Goal: Check status: Check status

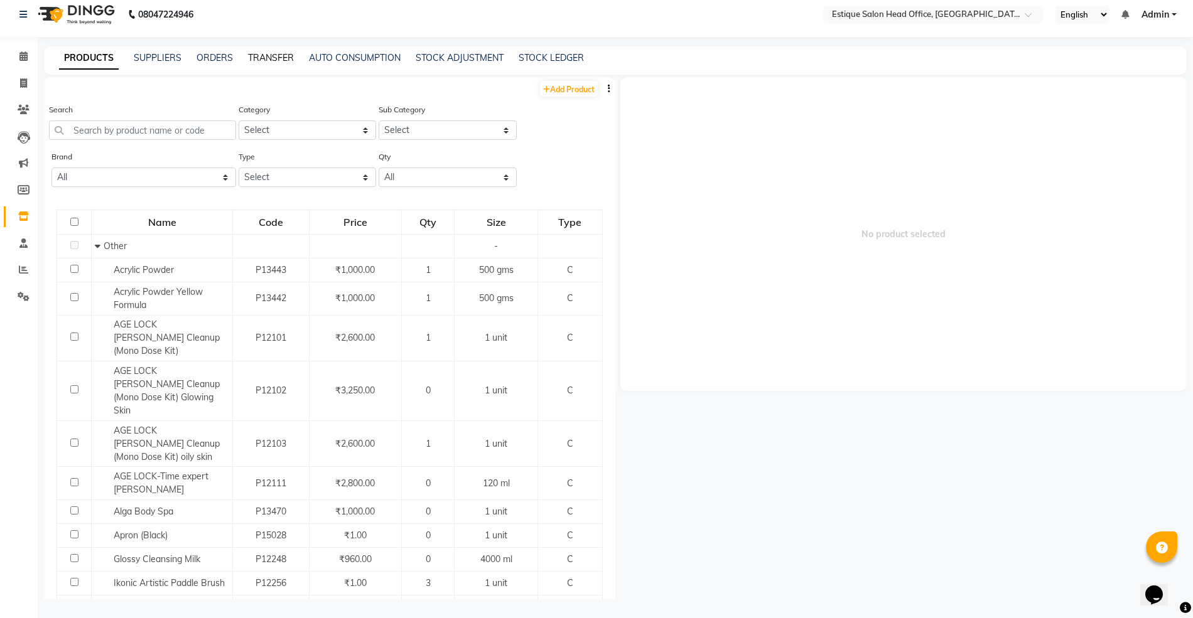
click at [250, 56] on link "TRANSFER" at bounding box center [271, 57] width 46 height 11
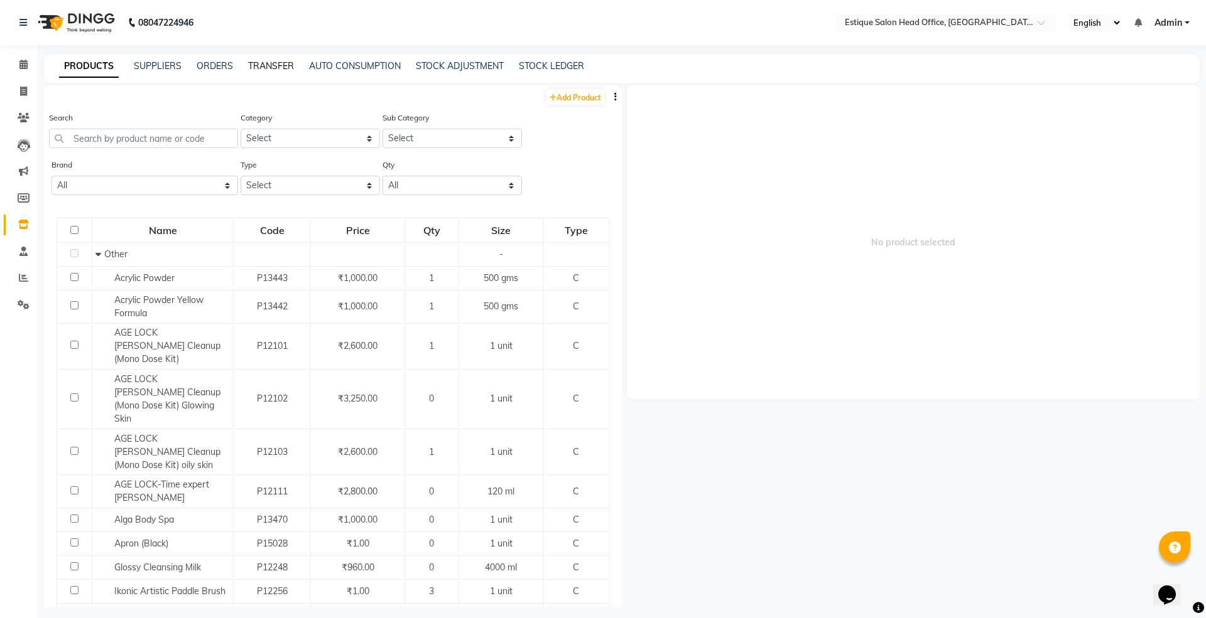
select select "sender"
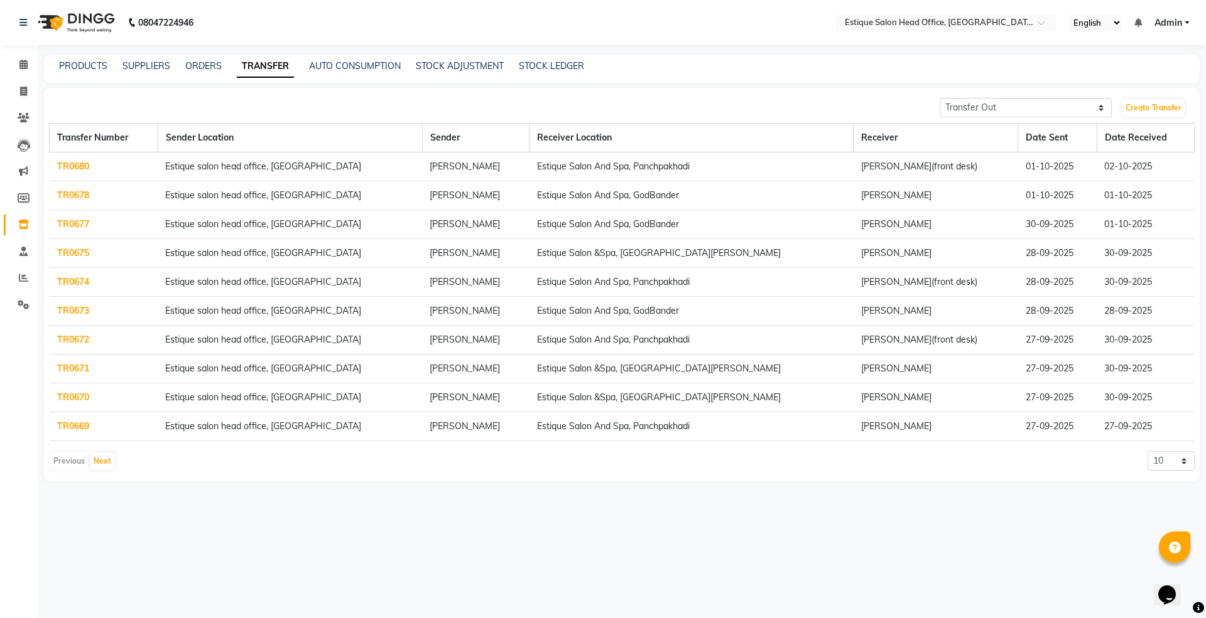
click at [73, 169] on link "TR0680" at bounding box center [73, 166] width 32 height 11
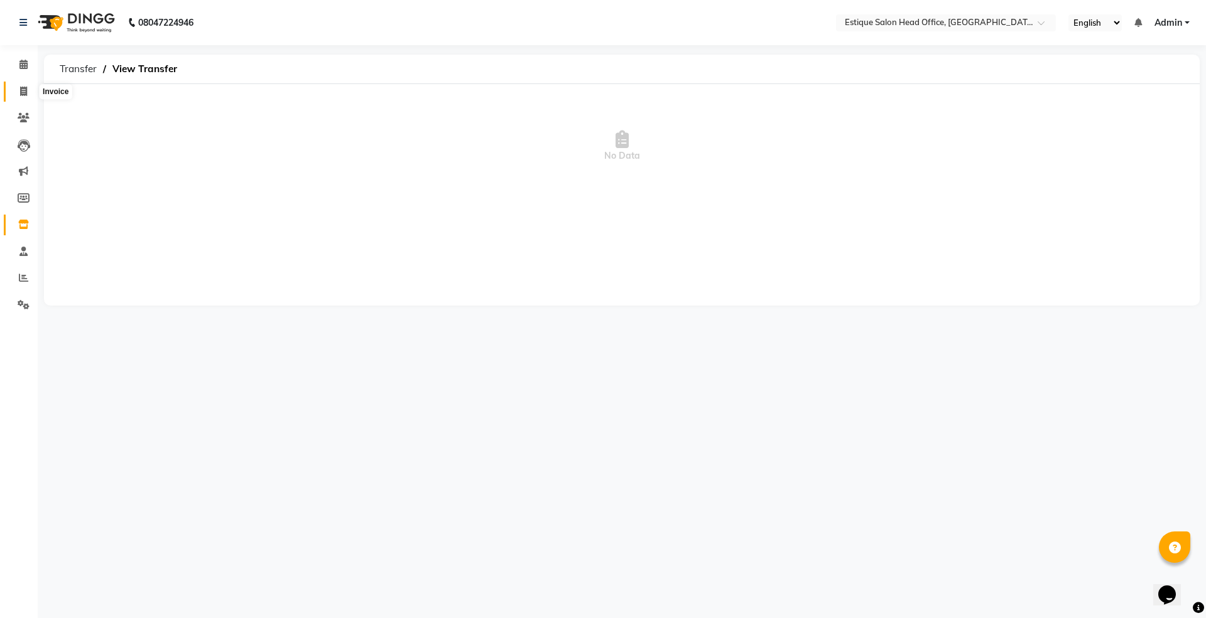
click at [23, 90] on icon at bounding box center [23, 91] width 7 height 9
select select "8292"
select select "service"
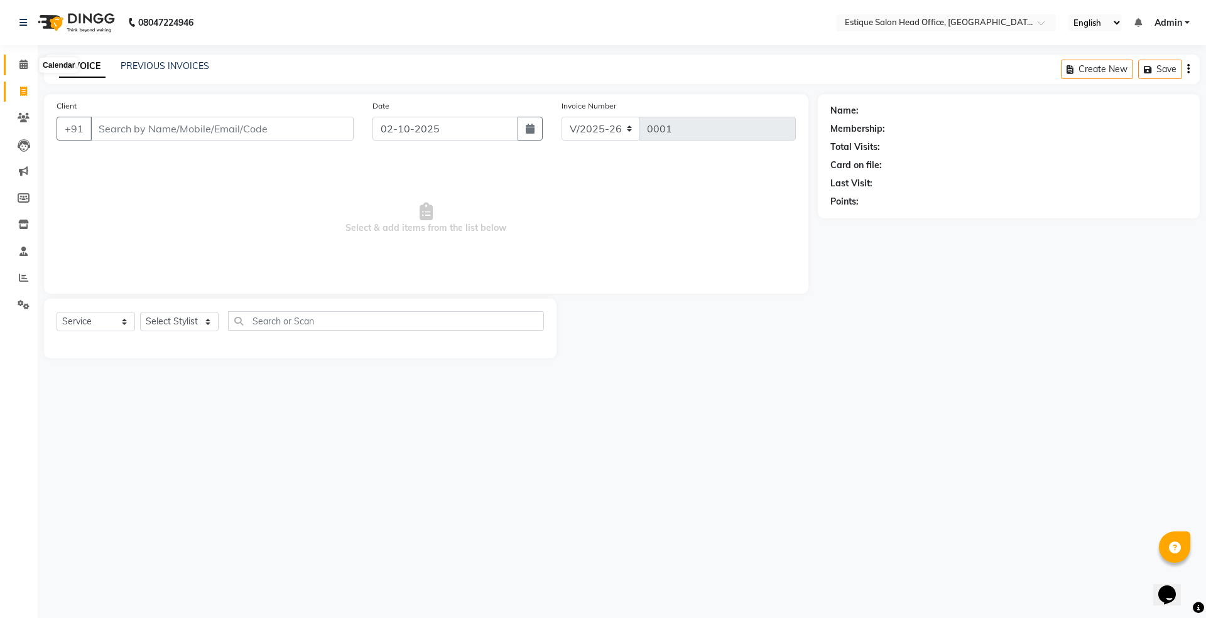
click at [23, 69] on icon at bounding box center [23, 64] width 8 height 9
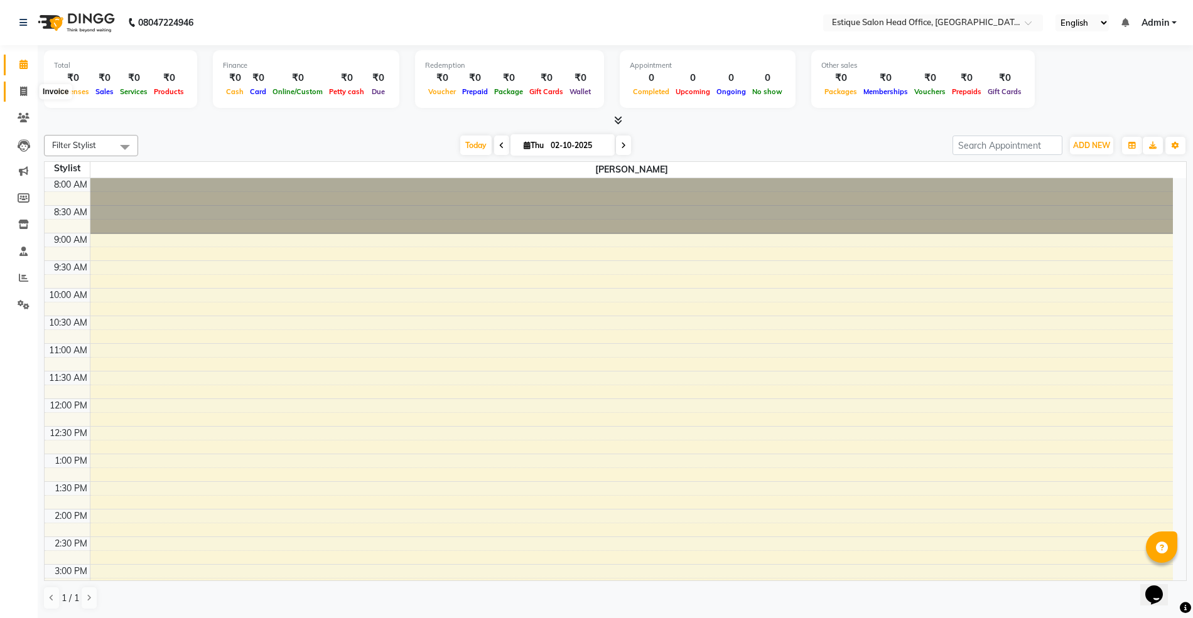
click at [24, 92] on icon at bounding box center [23, 91] width 7 height 9
select select "8292"
select select "service"
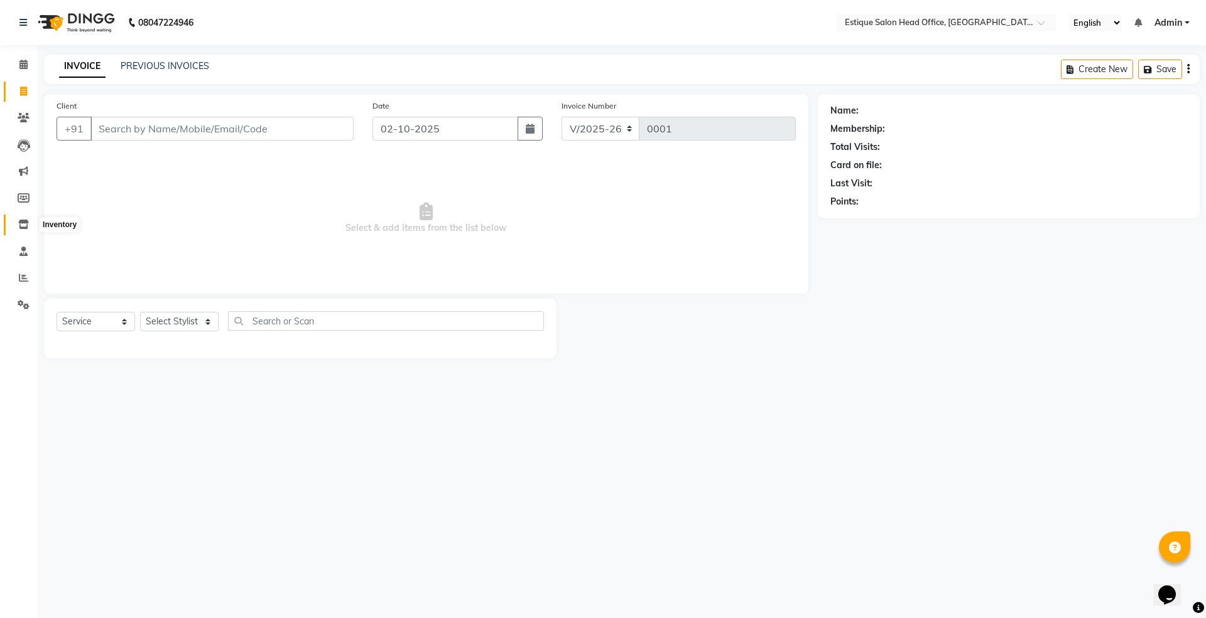
click at [26, 227] on icon at bounding box center [23, 224] width 11 height 9
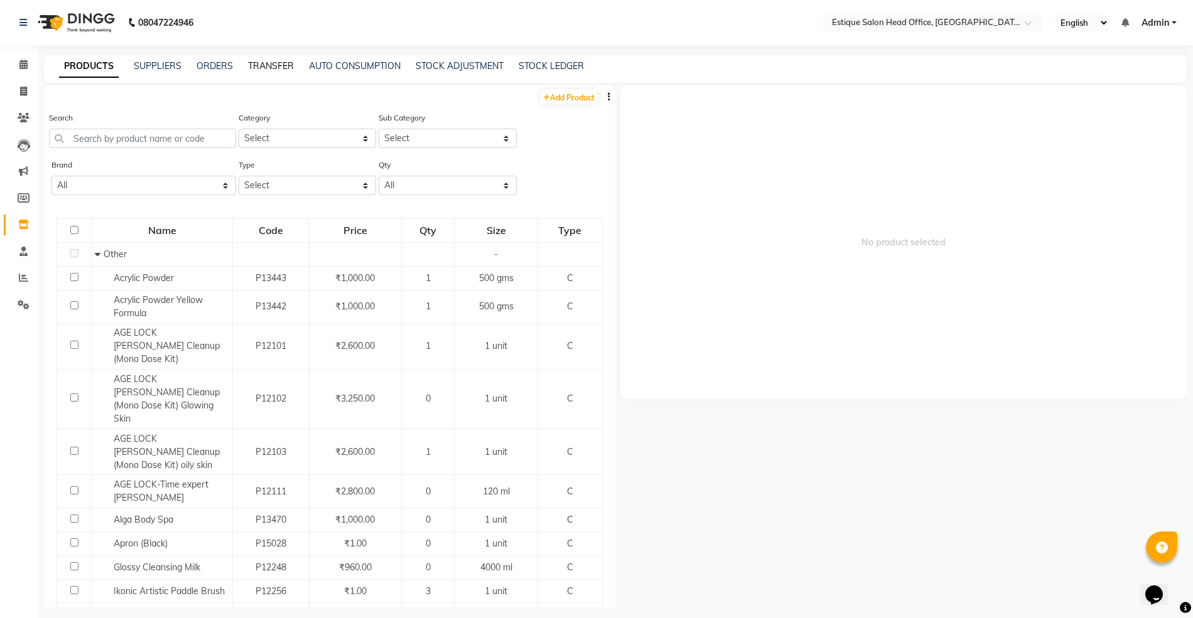
click at [273, 68] on link "TRANSFER" at bounding box center [271, 65] width 46 height 11
select select "sender"
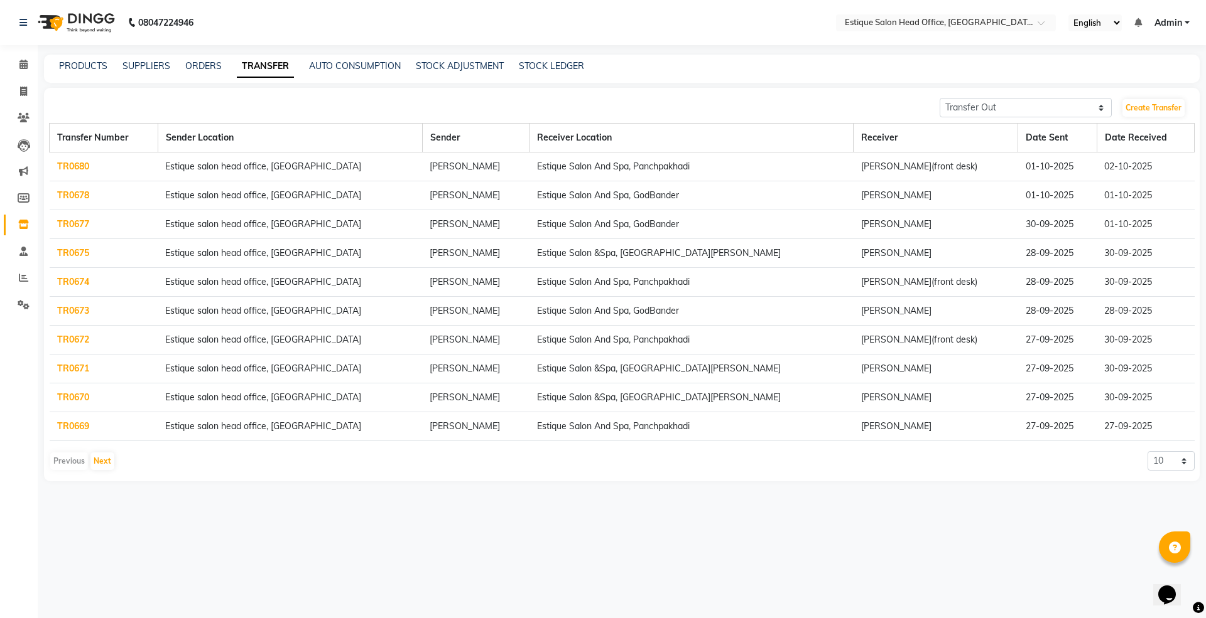
click at [76, 169] on link "TR0680" at bounding box center [73, 166] width 32 height 11
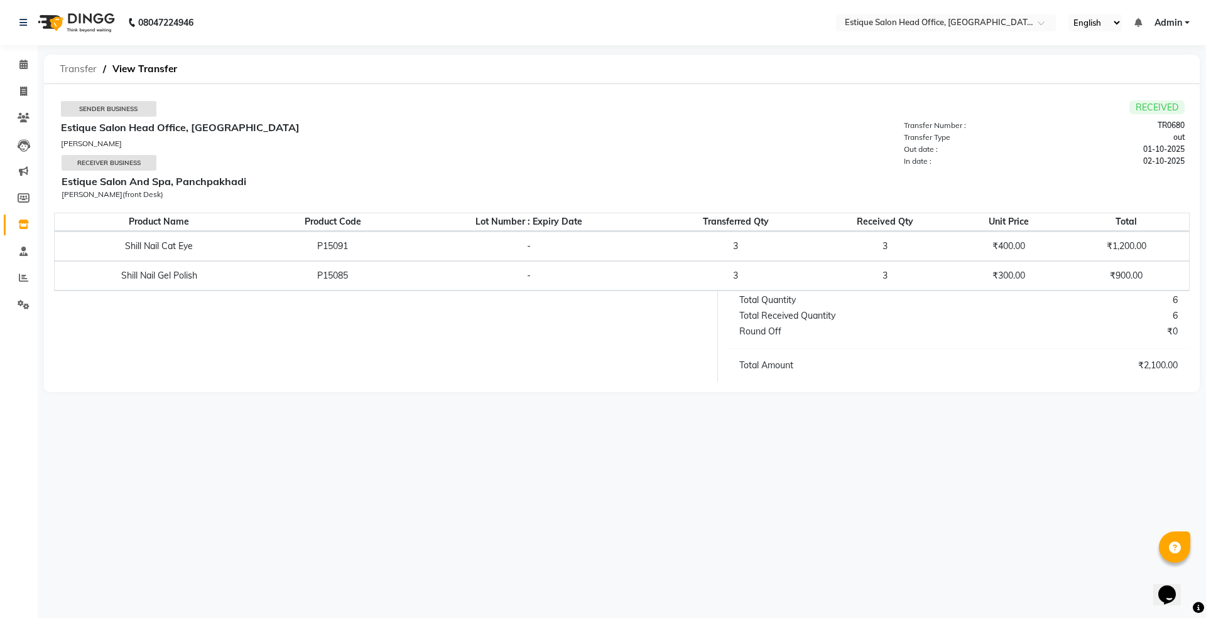
click at [84, 68] on span "Transfer" at bounding box center [78, 69] width 50 height 23
select select "sender"
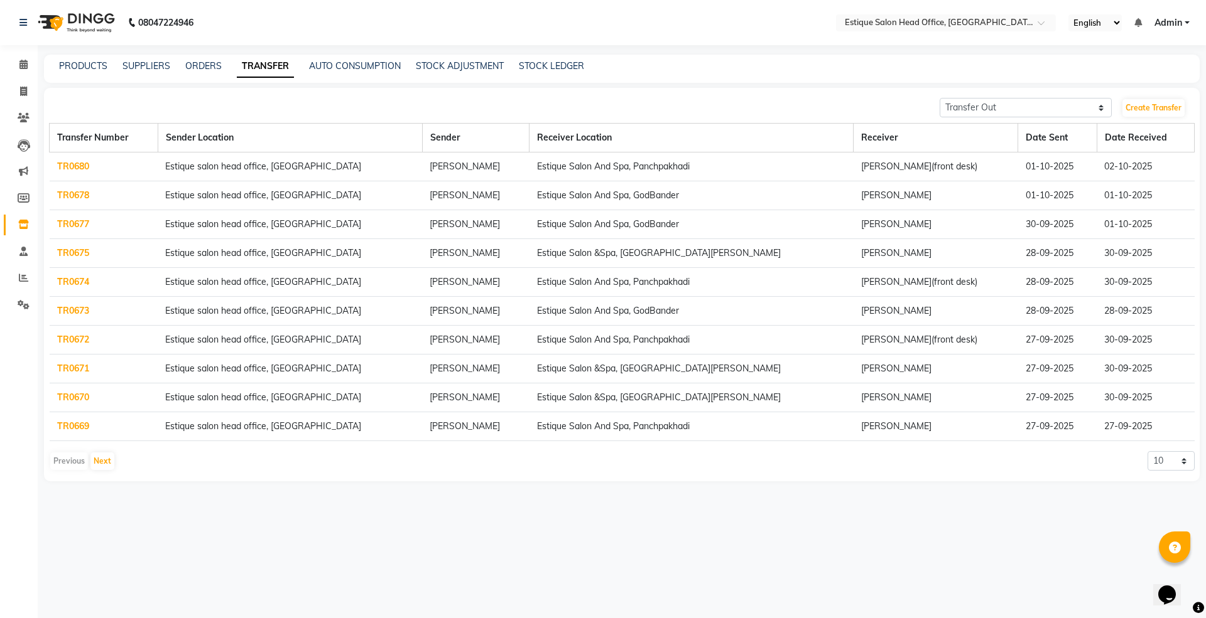
click at [70, 194] on link "TR0678" at bounding box center [73, 195] width 32 height 11
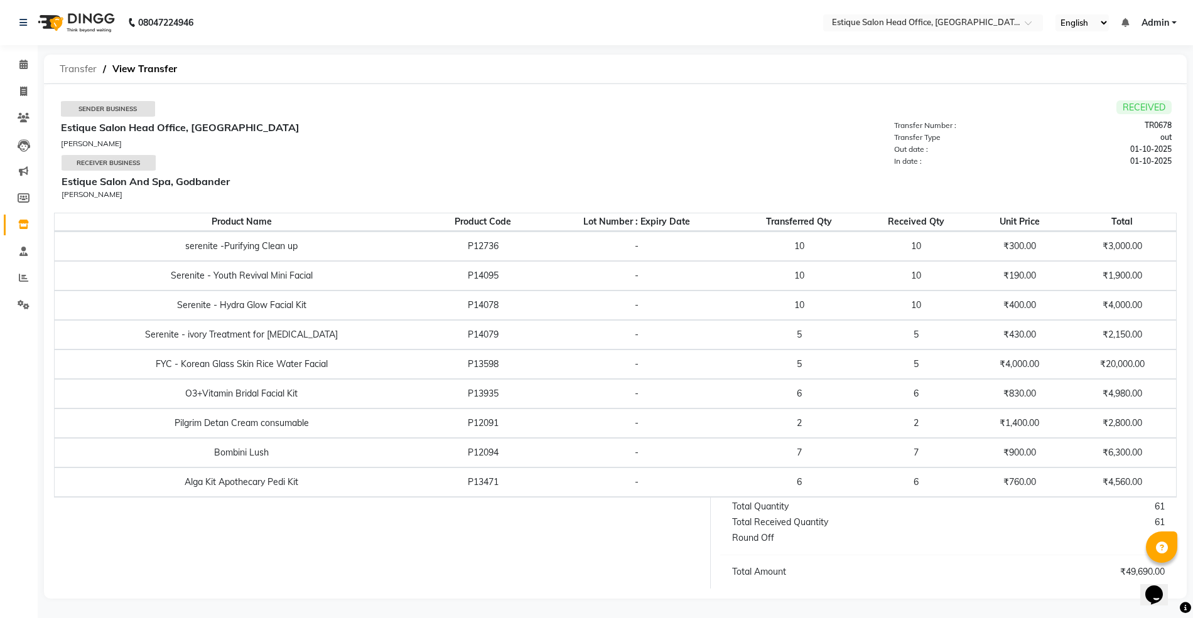
click at [75, 67] on span "Transfer" at bounding box center [78, 69] width 50 height 23
select select "sender"
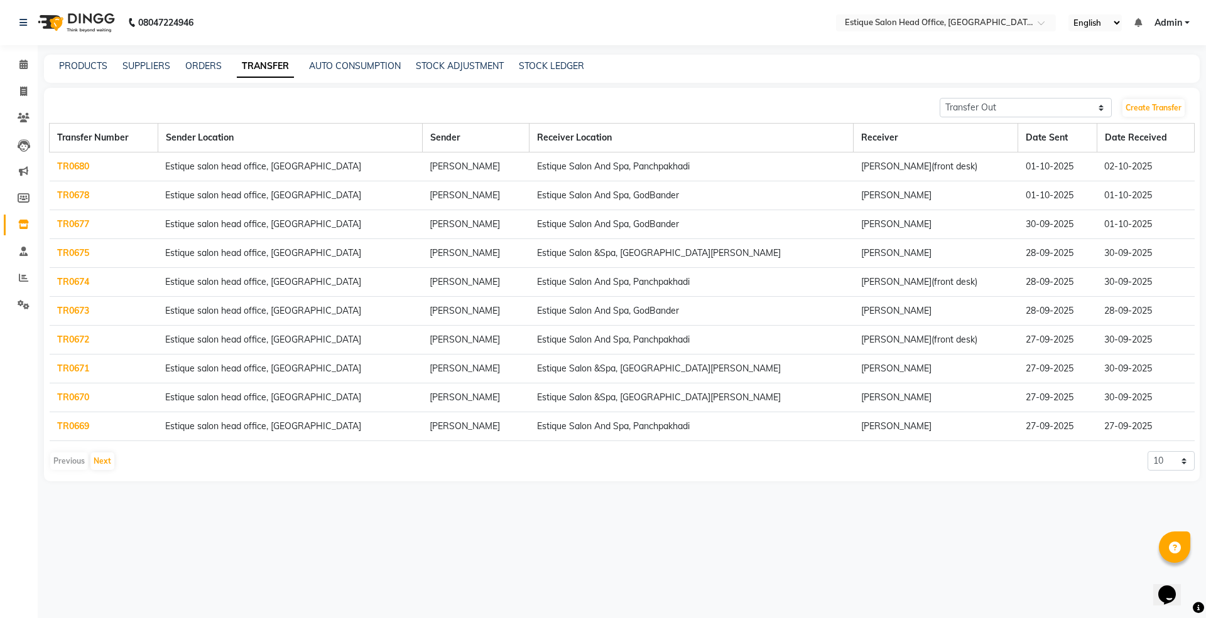
click at [66, 227] on link "TR0677" at bounding box center [73, 224] width 32 height 11
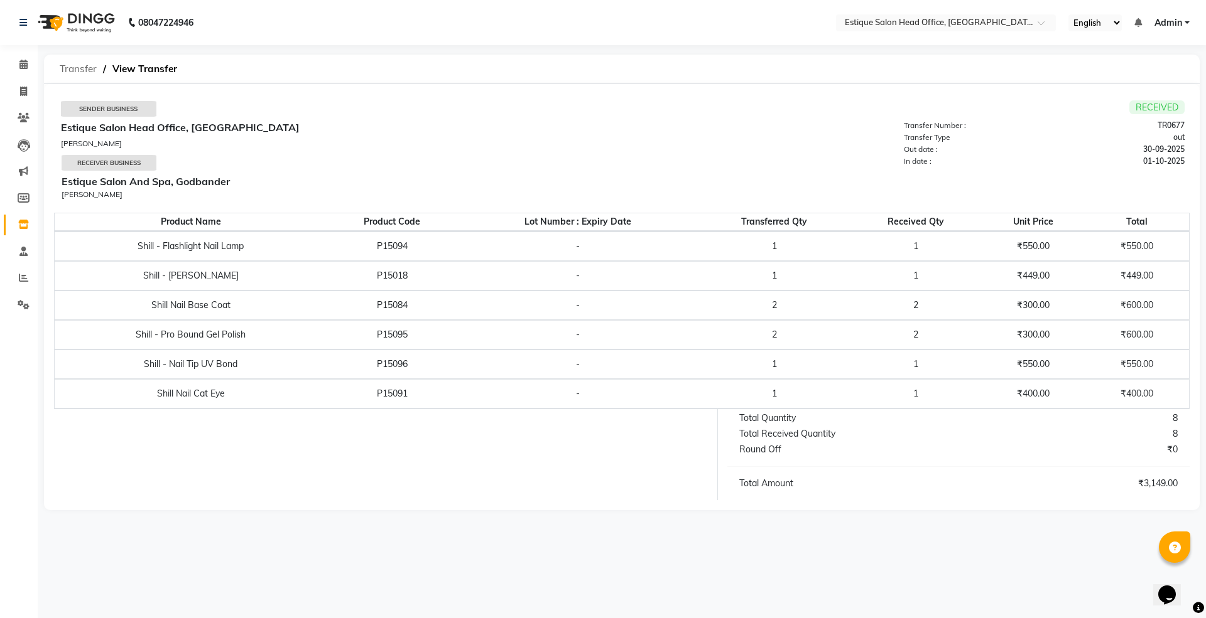
click at [85, 69] on span "Transfer" at bounding box center [78, 69] width 50 height 23
select select "sender"
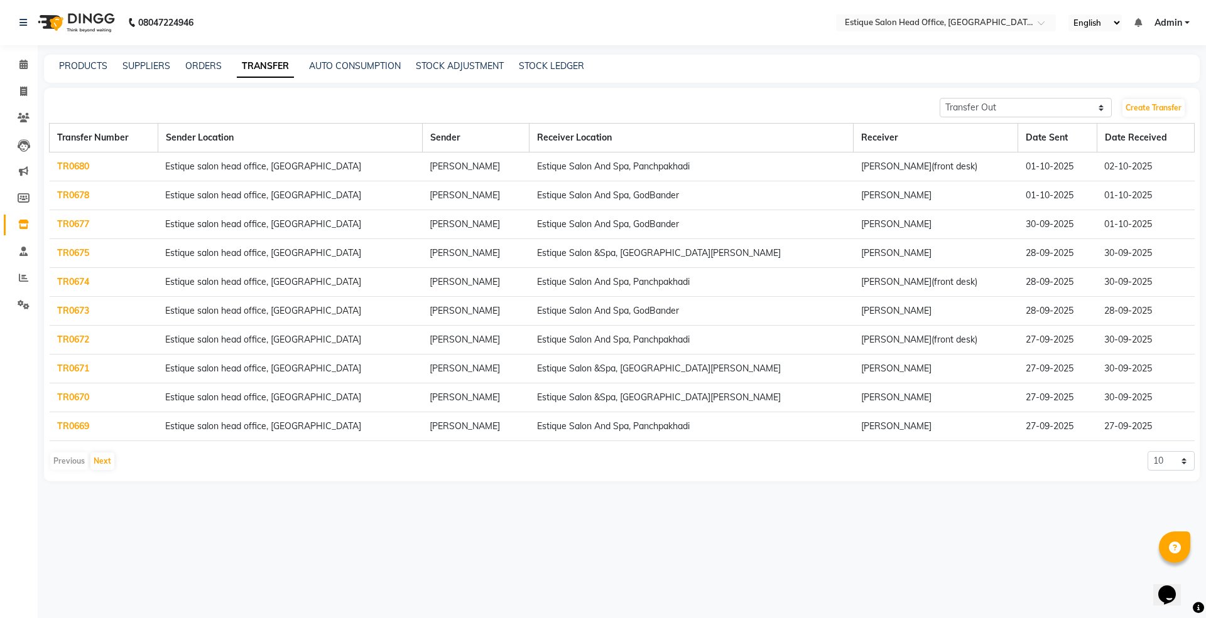
click at [68, 284] on link "TR0674" at bounding box center [73, 281] width 32 height 11
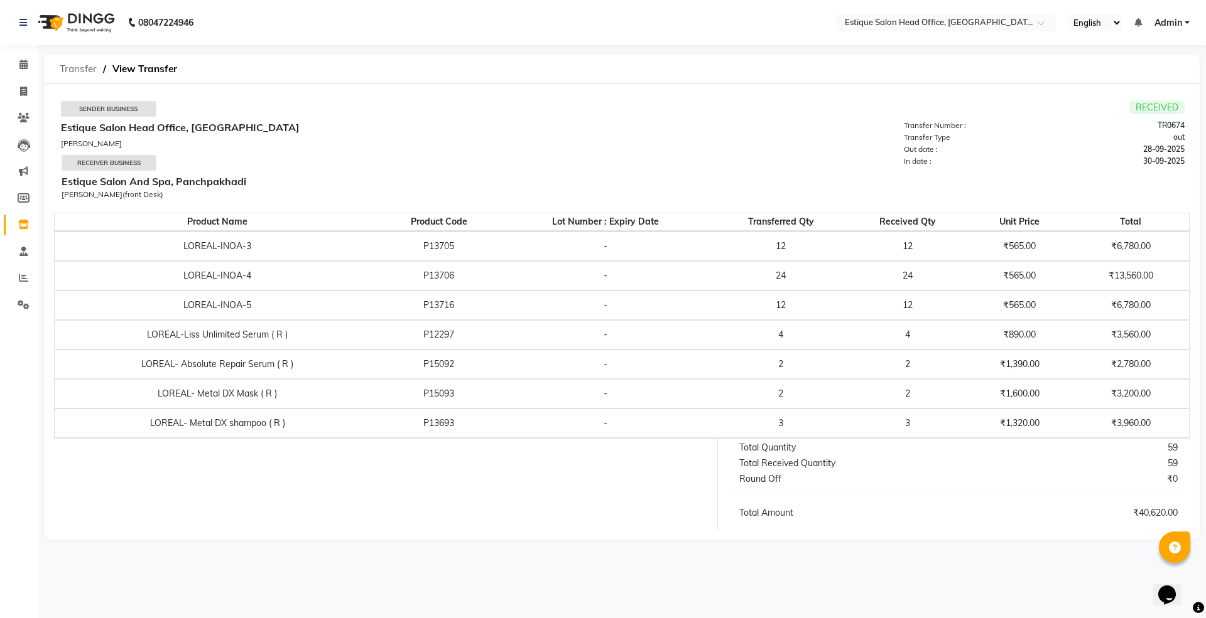
click at [84, 71] on span "Transfer" at bounding box center [78, 69] width 50 height 23
select select "sender"
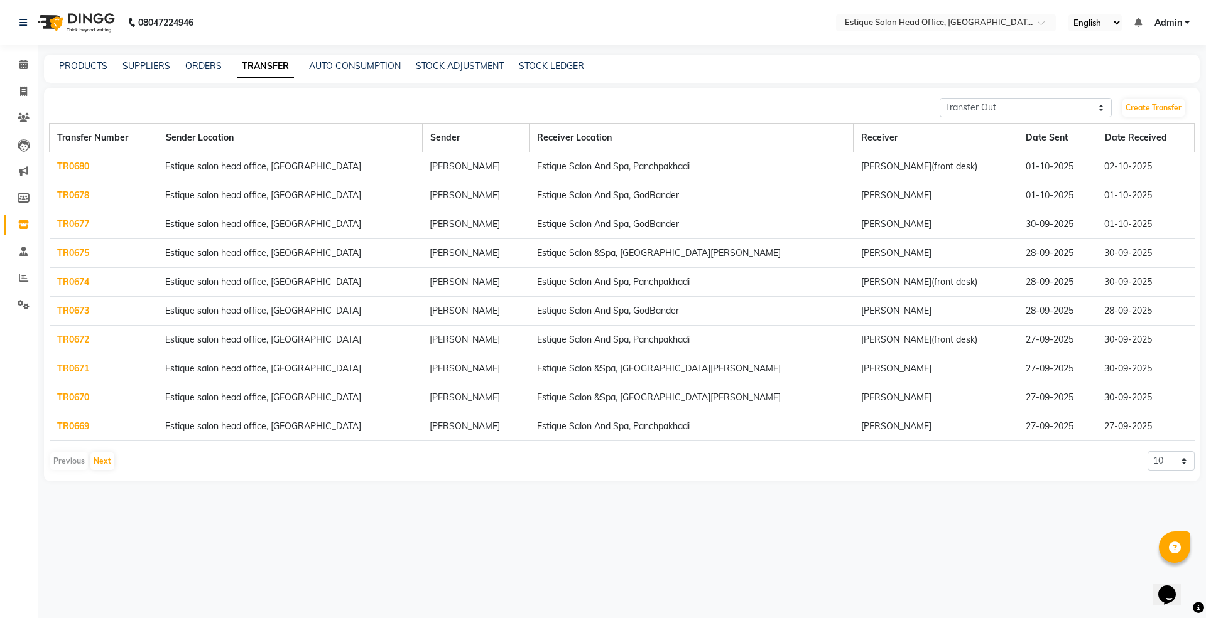
click at [66, 342] on link "TR0672" at bounding box center [73, 339] width 32 height 11
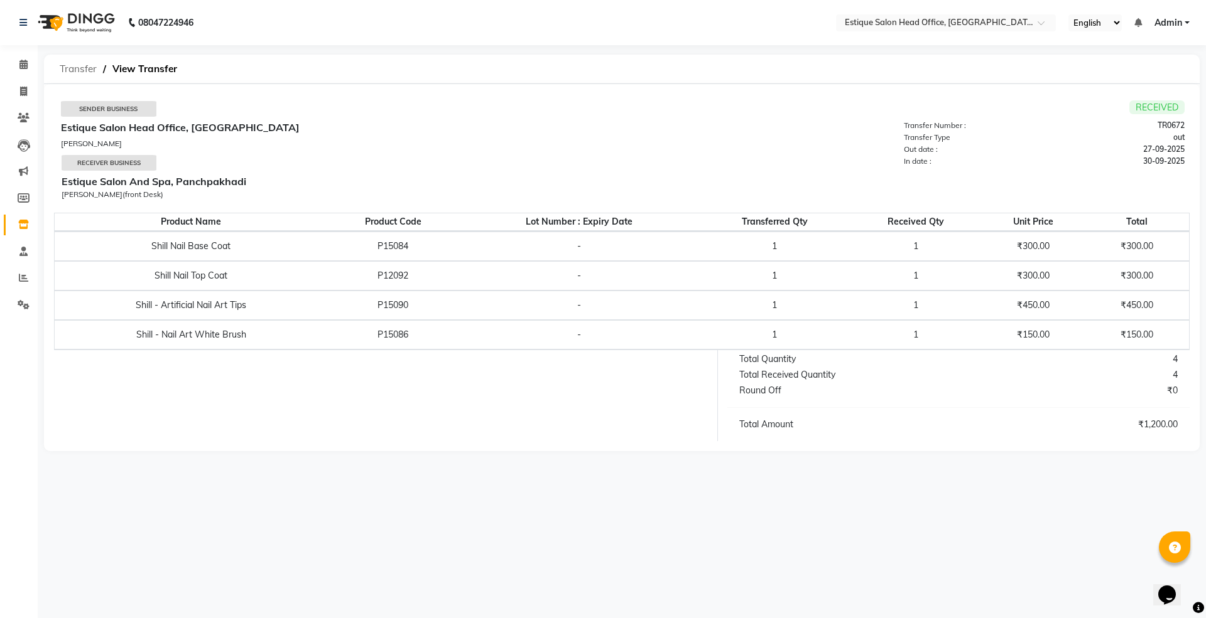
click at [74, 71] on span "Transfer" at bounding box center [78, 69] width 50 height 23
select select "sender"
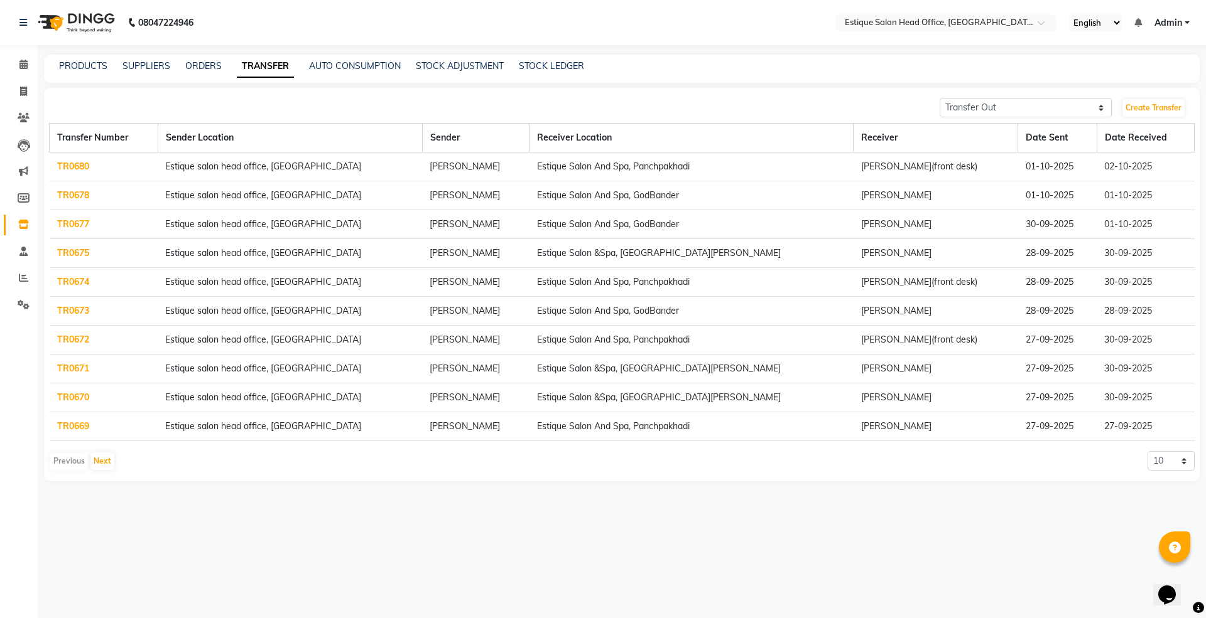
click at [71, 365] on link "TR0671" at bounding box center [73, 368] width 32 height 11
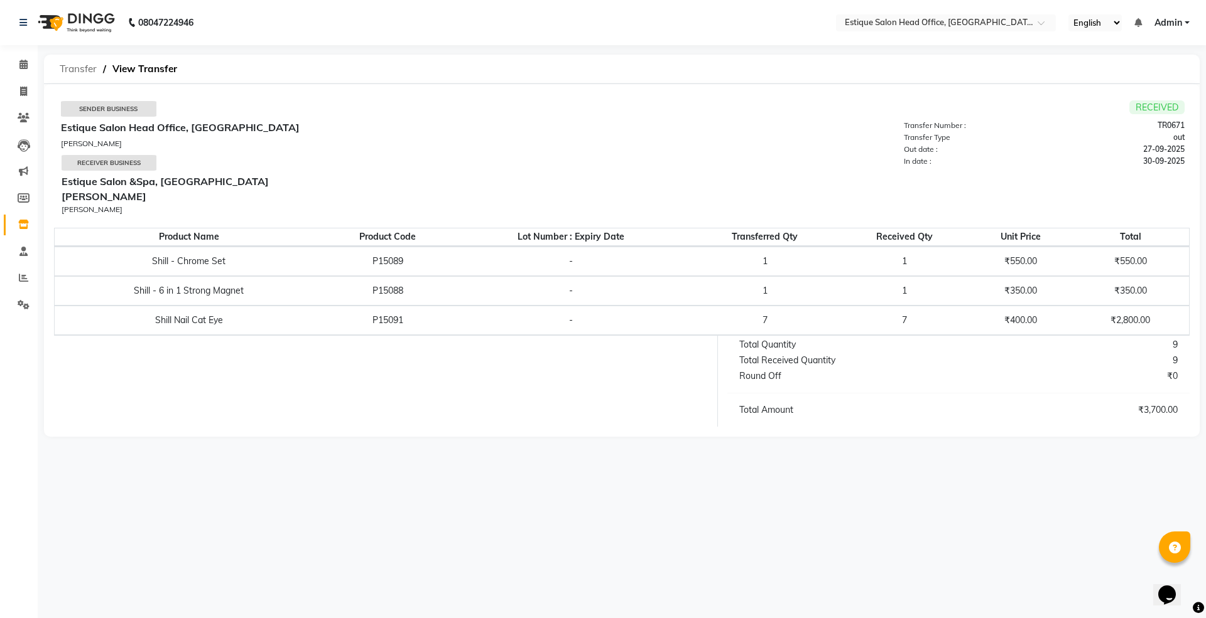
click at [83, 70] on span "Transfer" at bounding box center [78, 69] width 50 height 23
select select "sender"
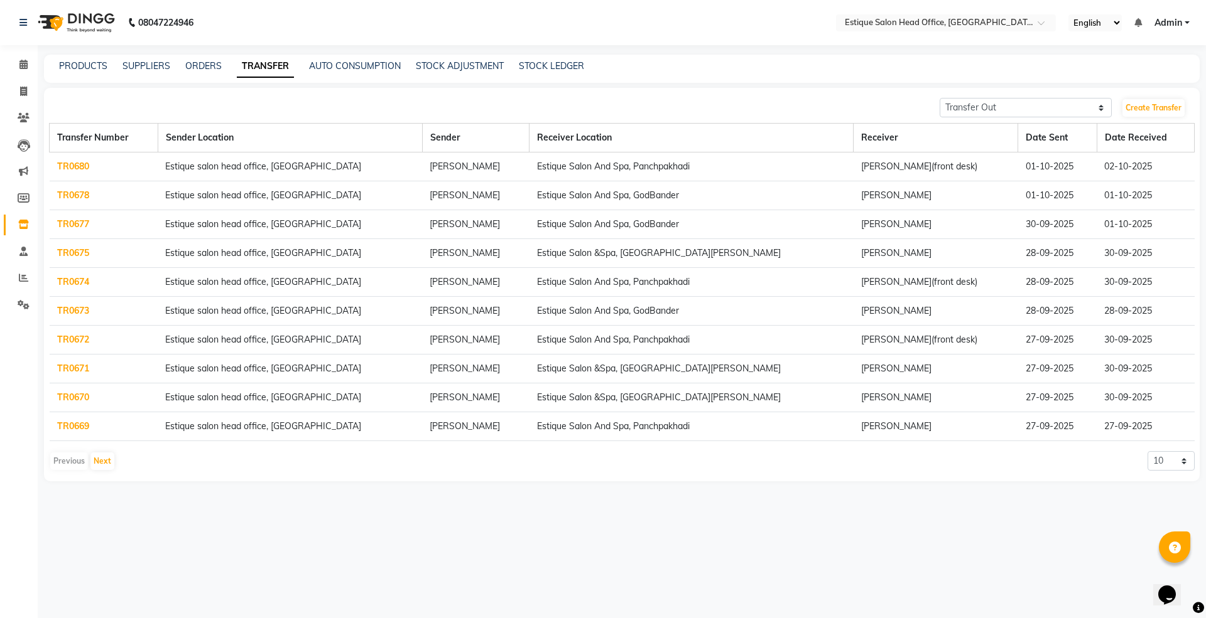
click at [80, 395] on link "TR0670" at bounding box center [73, 397] width 32 height 11
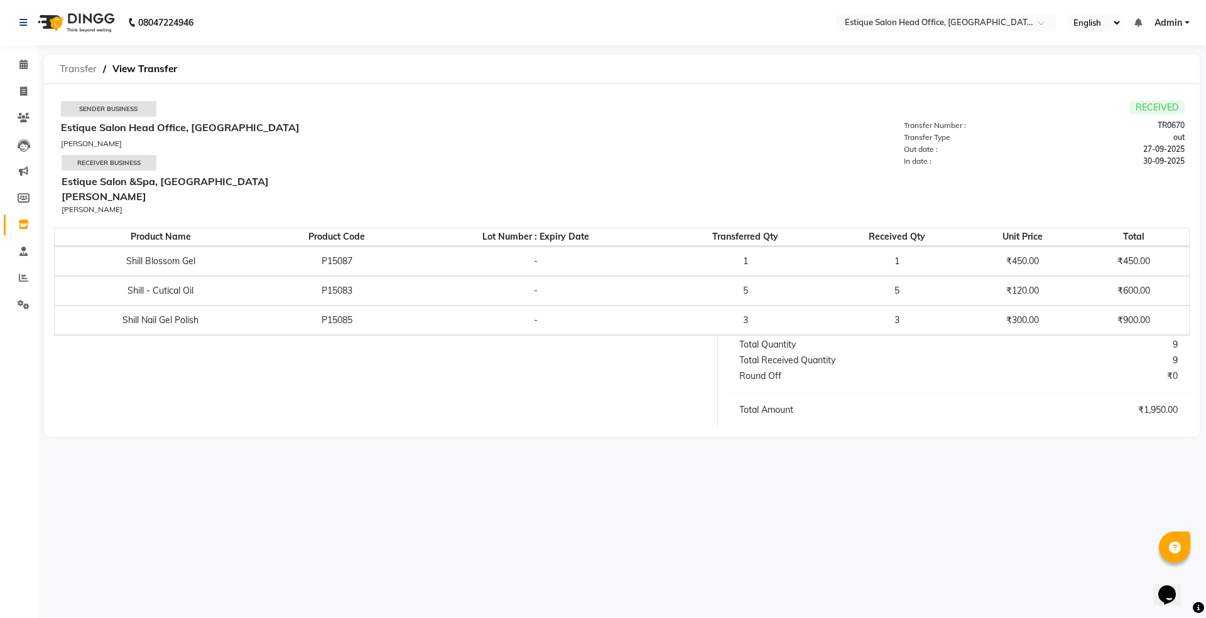
click at [76, 73] on span "Transfer" at bounding box center [78, 69] width 50 height 23
select select "sender"
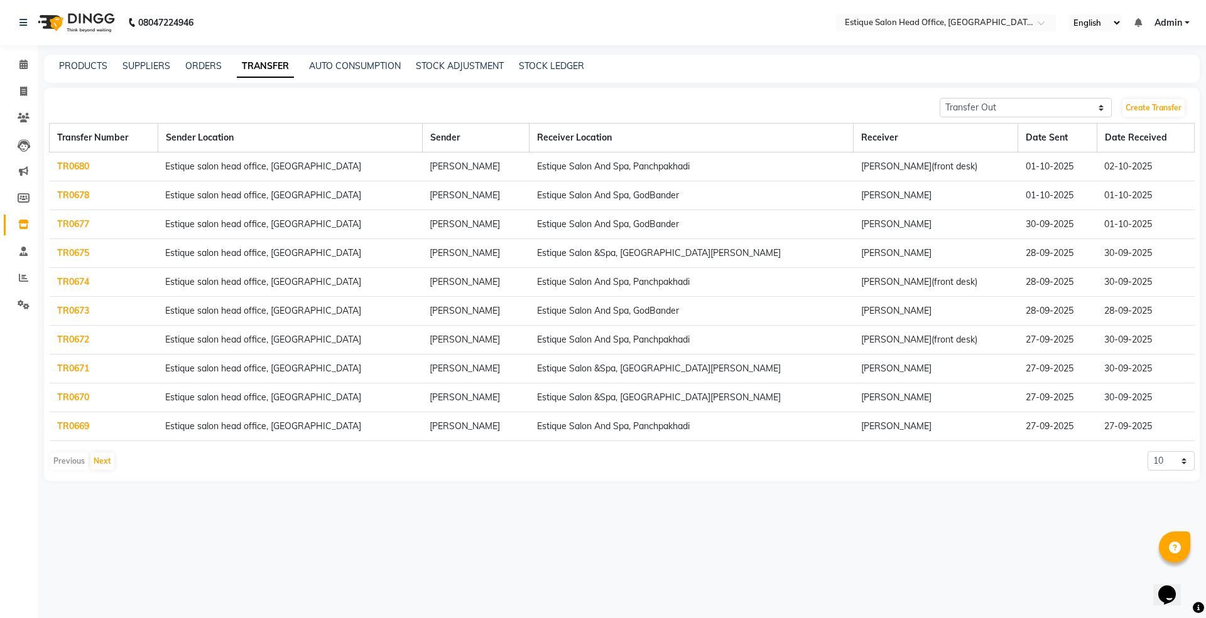
click at [78, 428] on link "TR0669" at bounding box center [73, 426] width 32 height 11
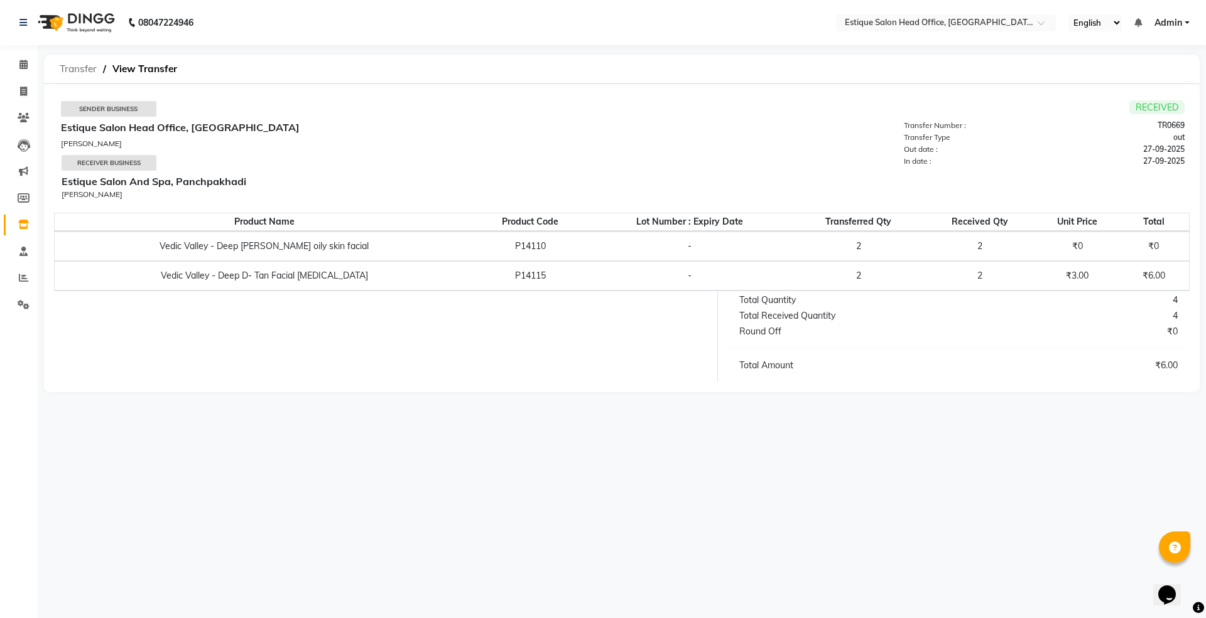
click at [66, 68] on span "Transfer" at bounding box center [78, 69] width 50 height 23
select select "sender"
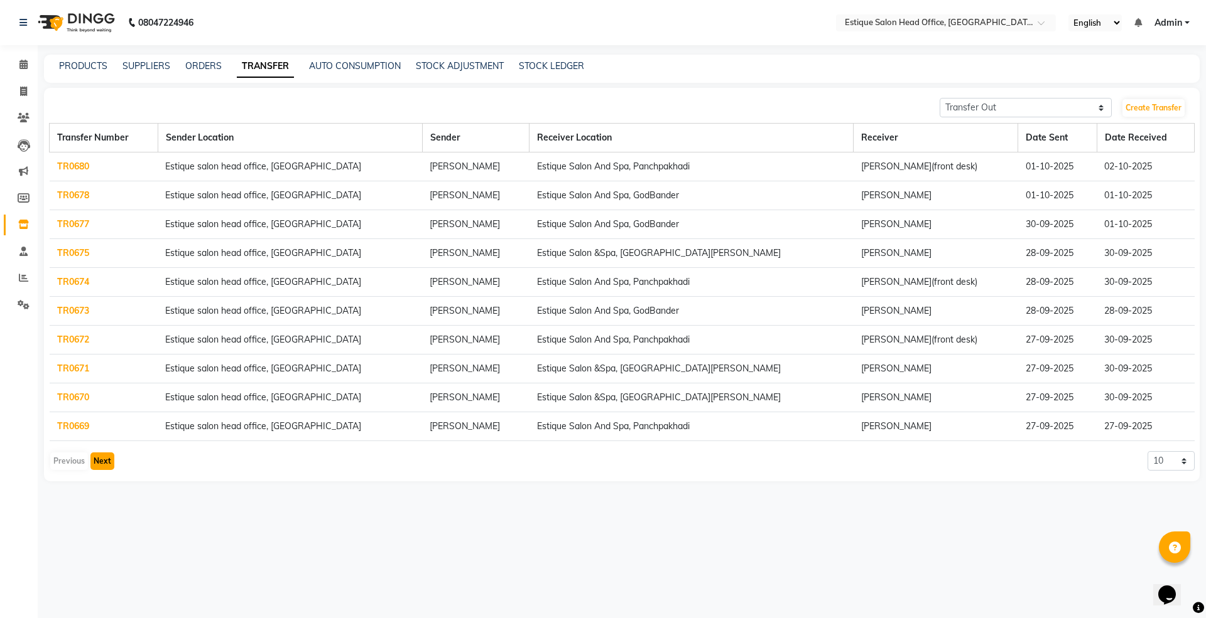
click at [99, 467] on button "Next" at bounding box center [102, 462] width 24 height 18
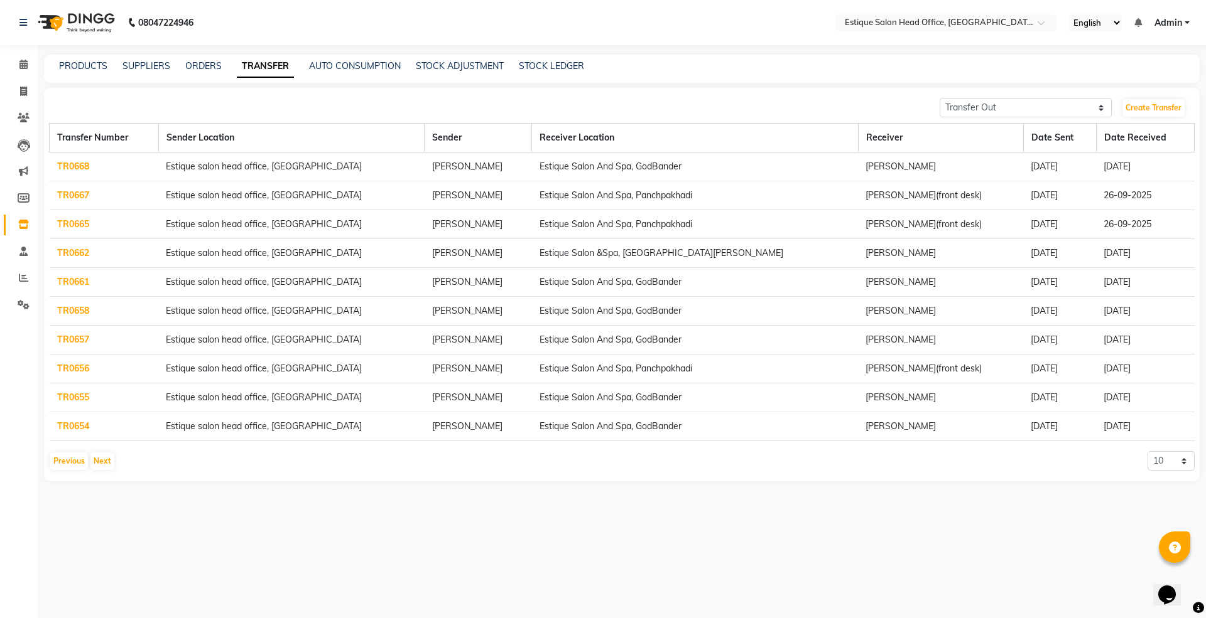
click at [68, 164] on link "TR0668" at bounding box center [73, 166] width 32 height 11
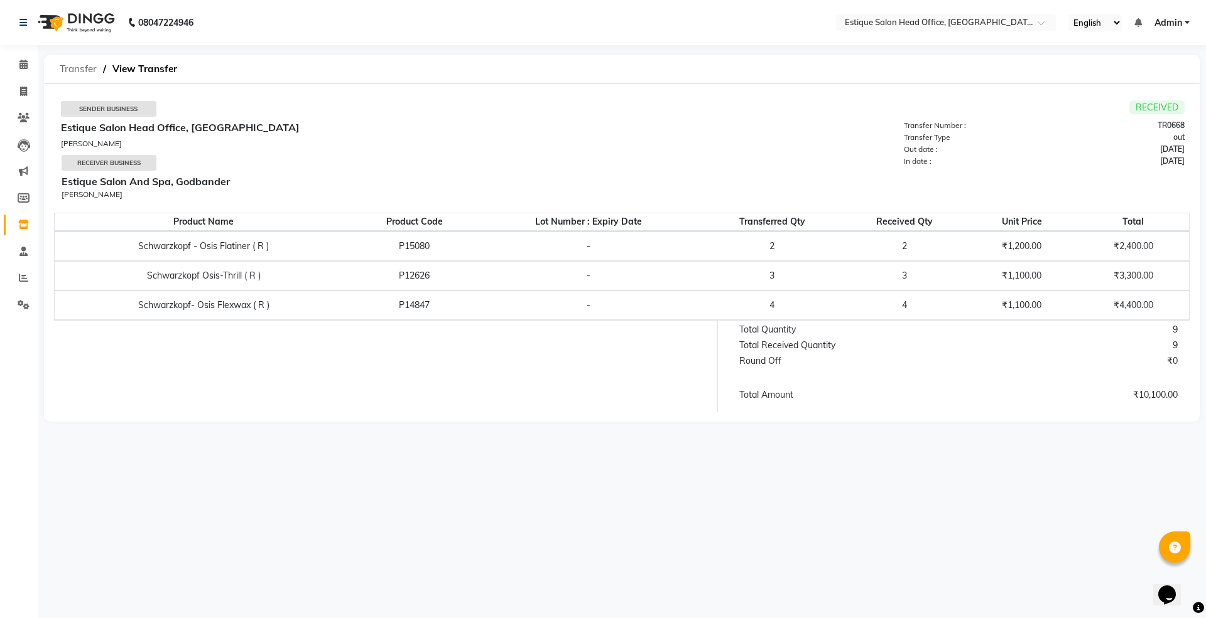
click at [73, 69] on span "Transfer" at bounding box center [78, 69] width 50 height 23
select select "sender"
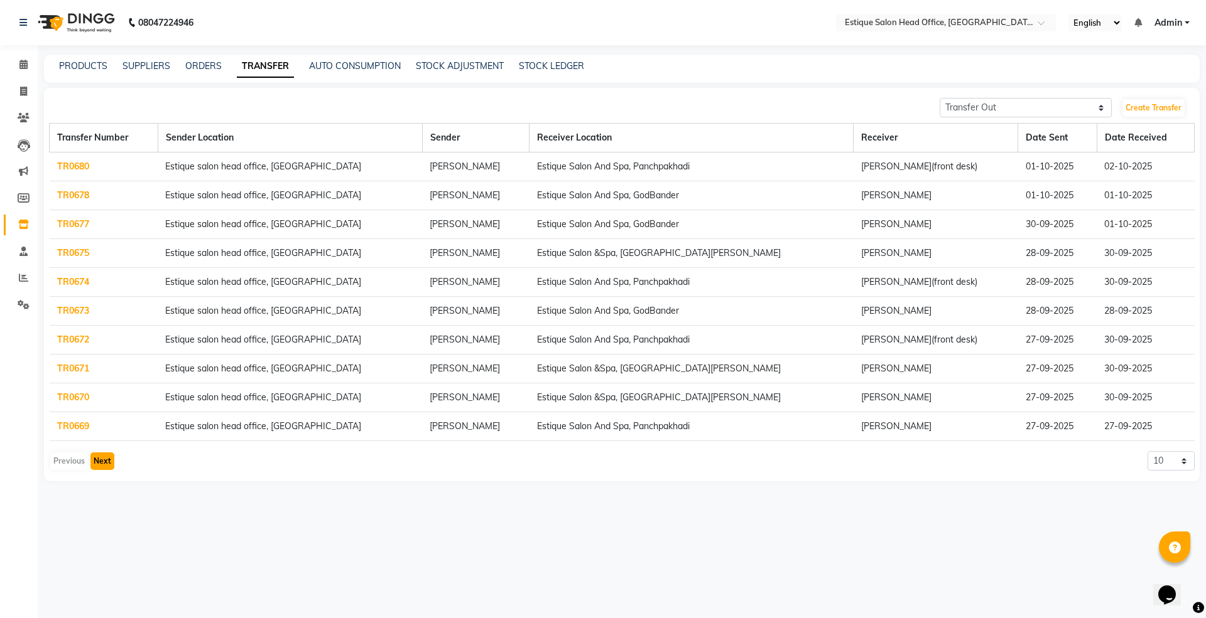
click at [106, 463] on button "Next" at bounding box center [102, 462] width 24 height 18
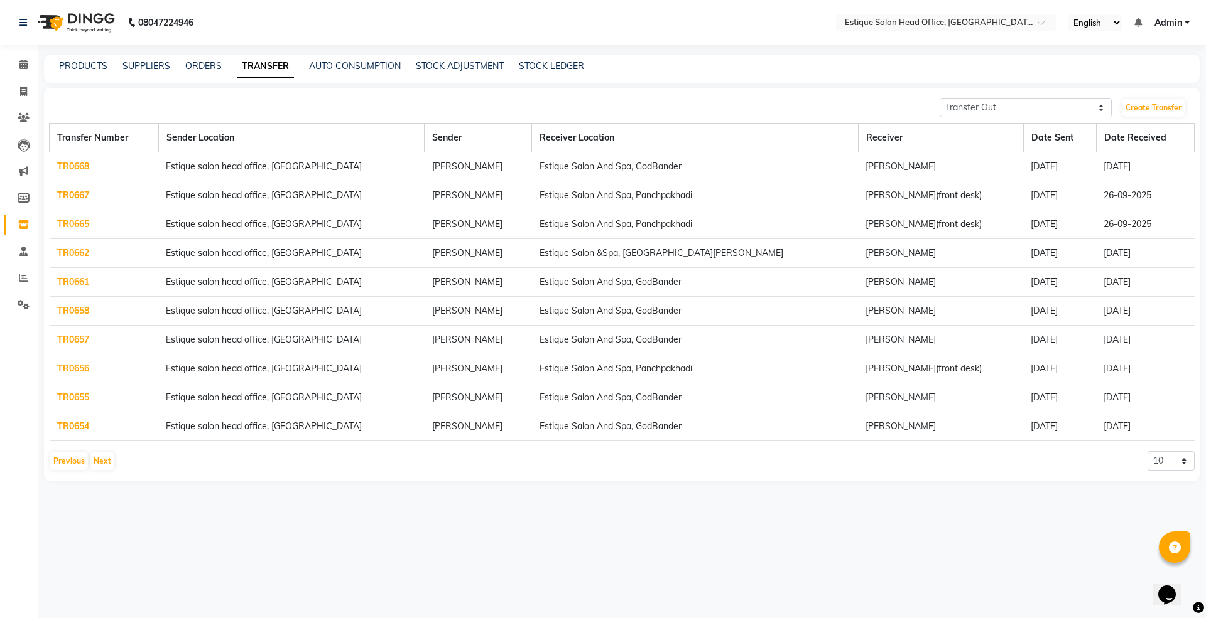
click at [73, 192] on link "TR0667" at bounding box center [73, 195] width 32 height 11
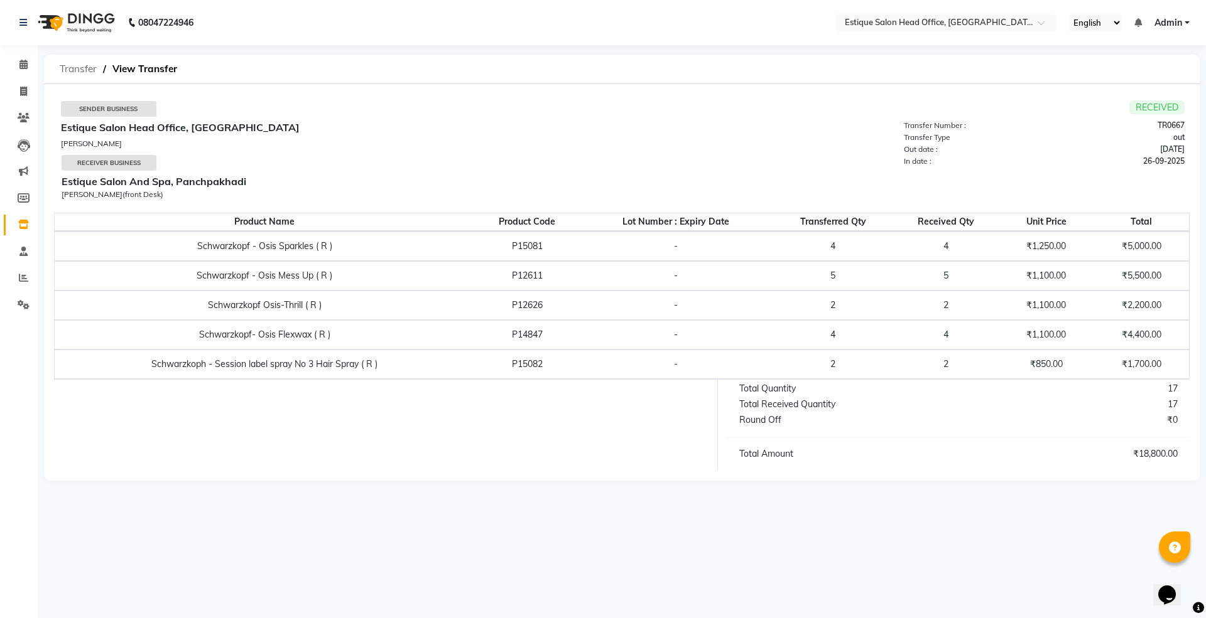
click at [64, 73] on span "Transfer" at bounding box center [78, 69] width 50 height 23
select select "sender"
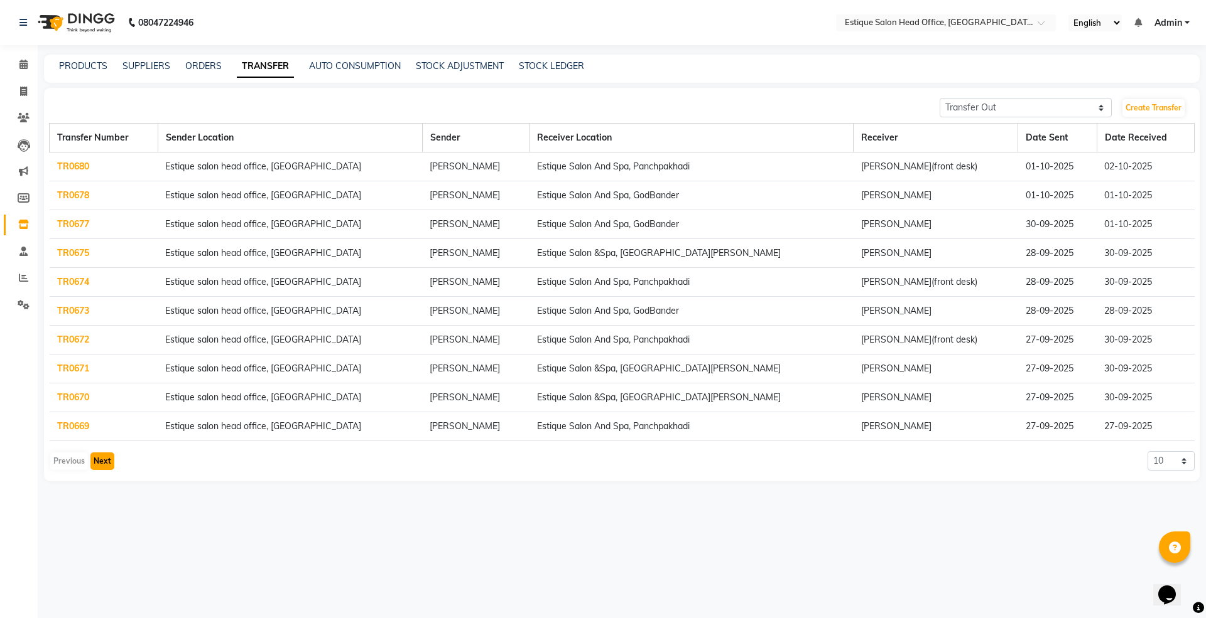
click at [107, 466] on button "Next" at bounding box center [102, 462] width 24 height 18
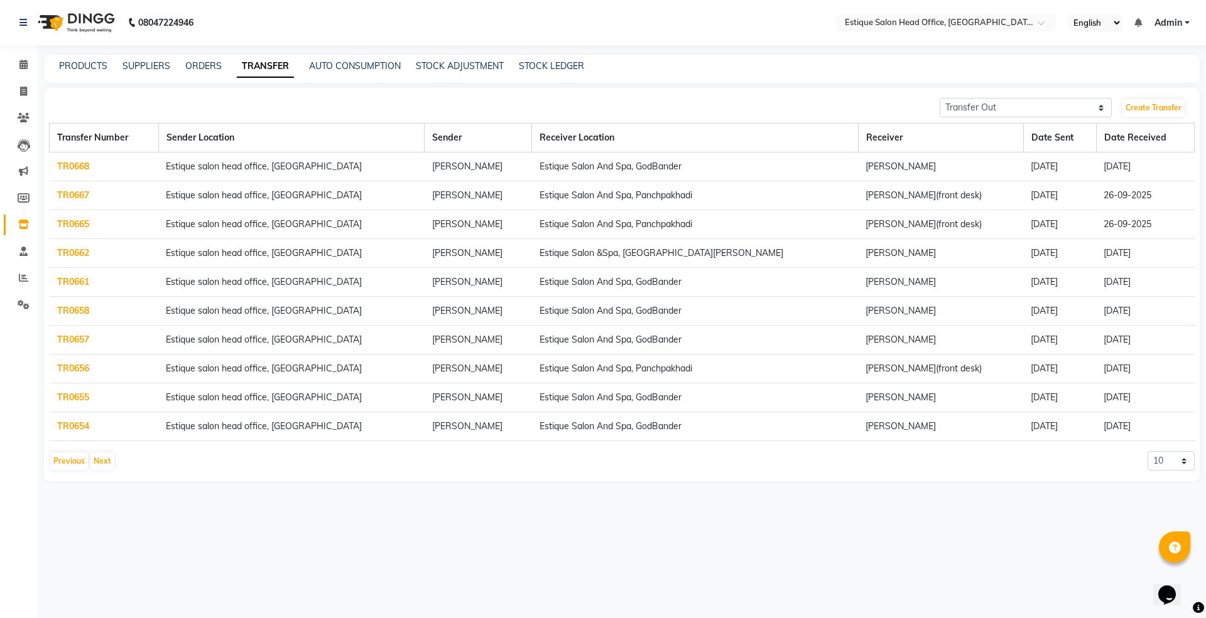
click at [61, 226] on link "TR0665" at bounding box center [73, 224] width 32 height 11
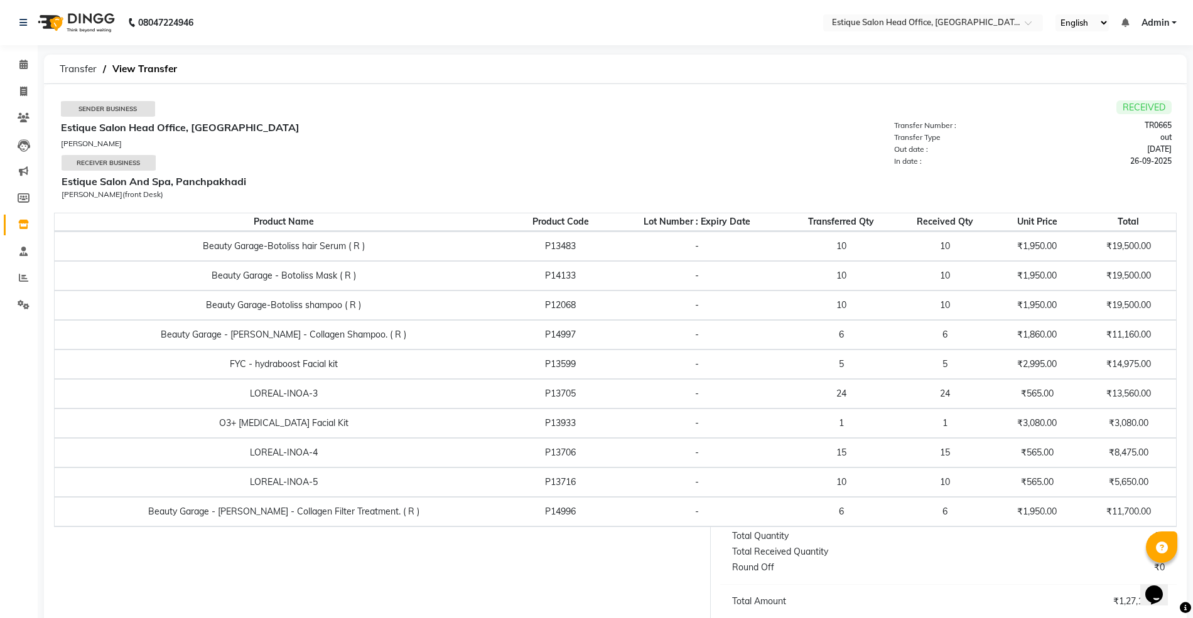
scroll to position [35, 0]
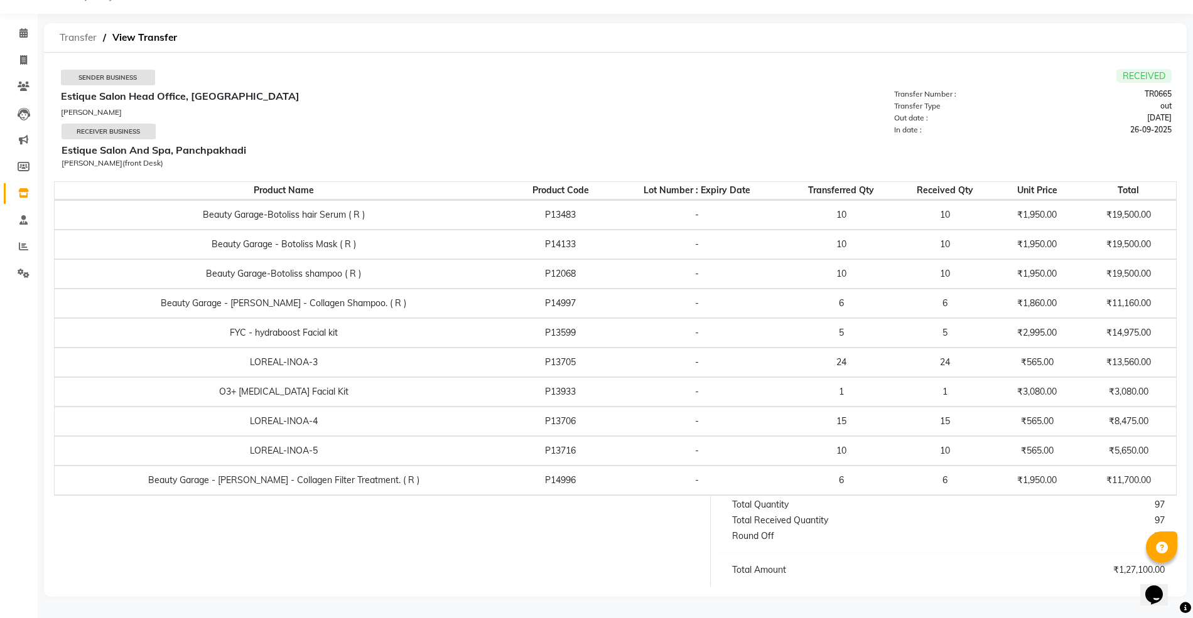
click at [83, 38] on span "Transfer" at bounding box center [78, 37] width 50 height 23
select select "sender"
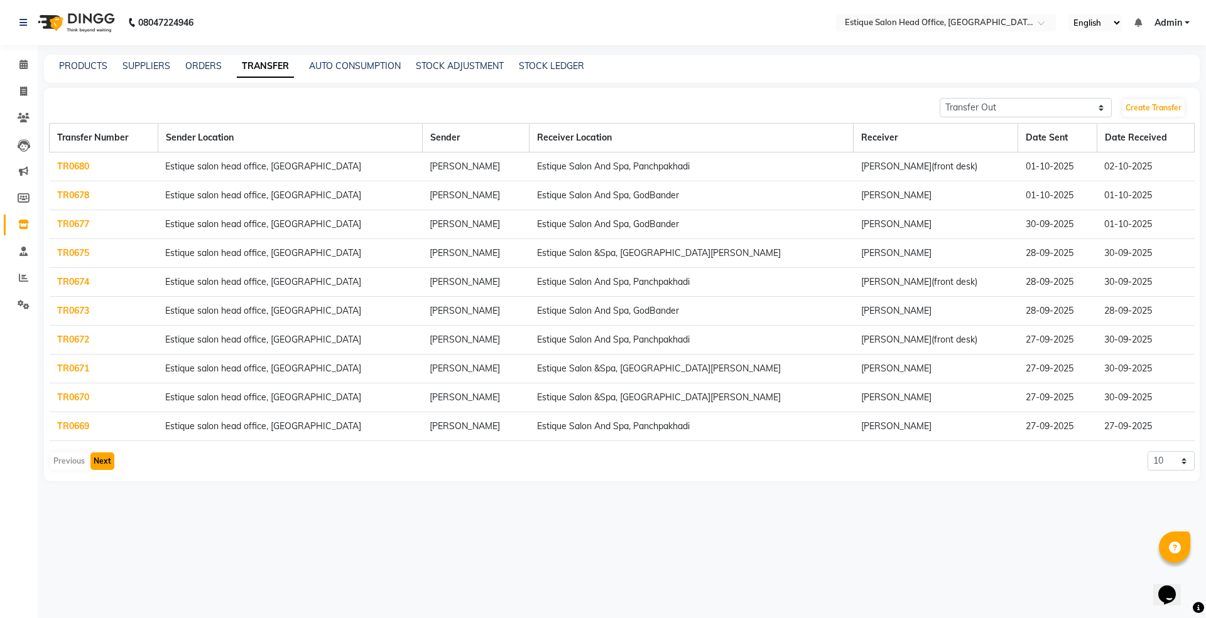
click at [108, 463] on button "Next" at bounding box center [102, 462] width 24 height 18
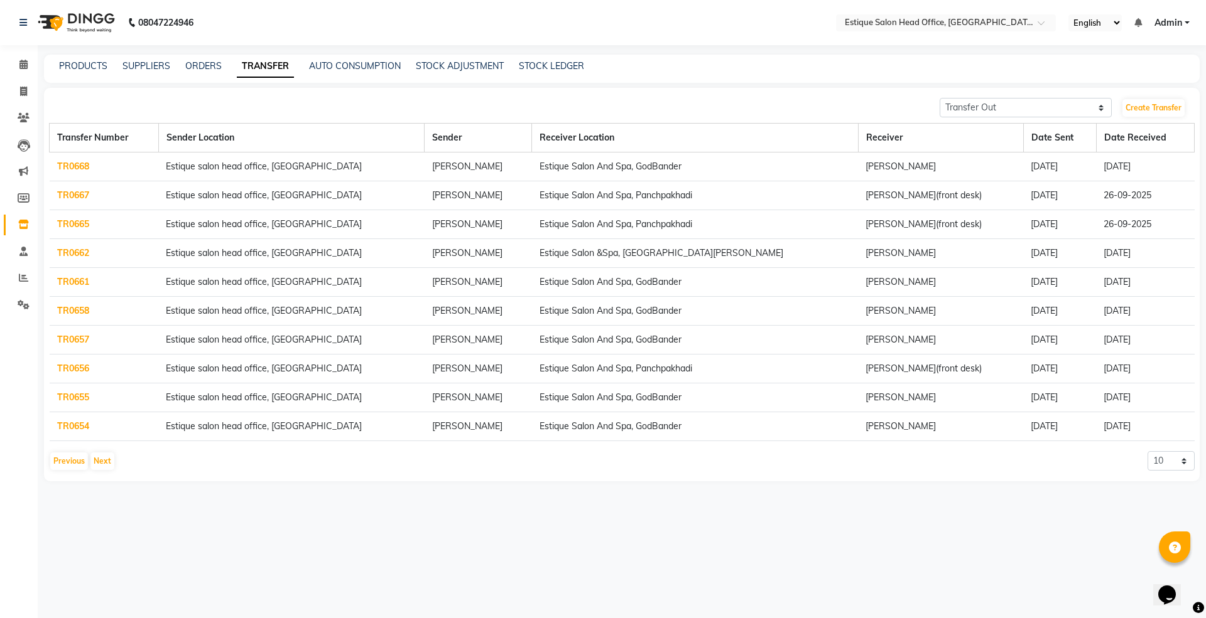
click at [80, 254] on link "TR0662" at bounding box center [73, 252] width 32 height 11
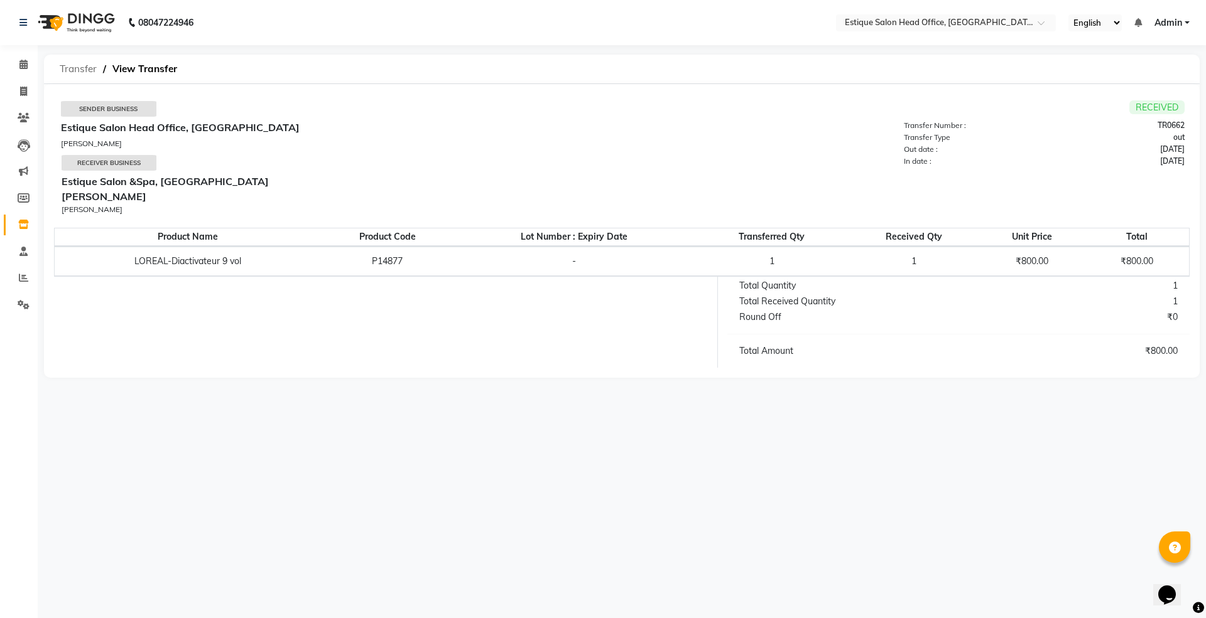
click at [79, 71] on span "Transfer" at bounding box center [78, 69] width 50 height 23
select select "sender"
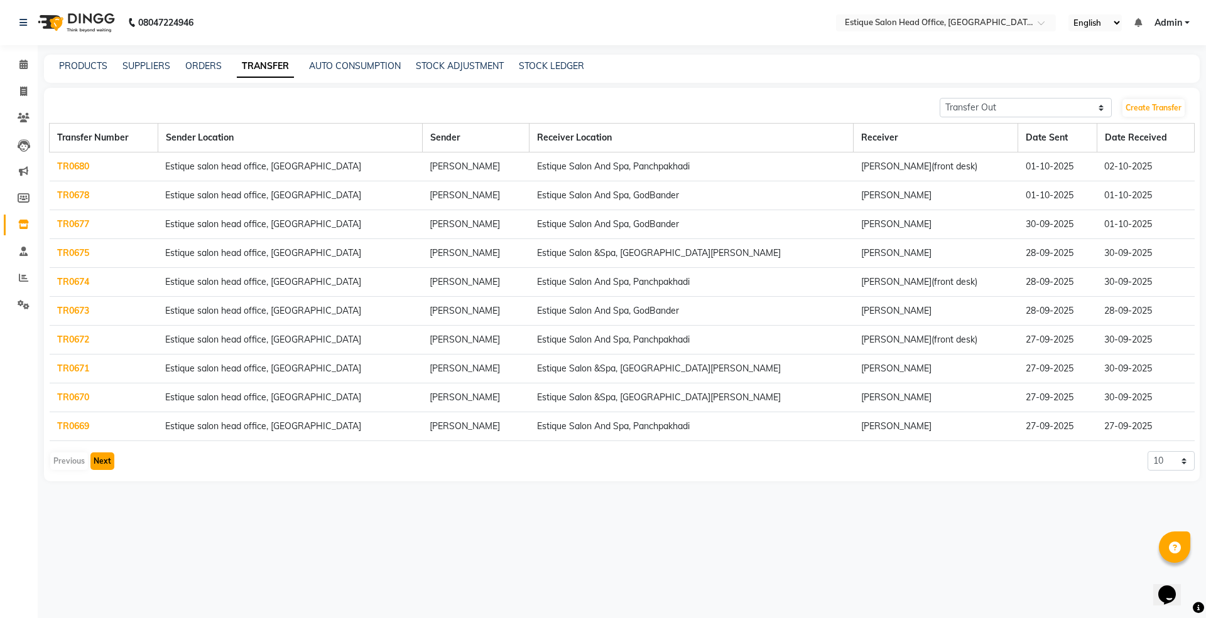
click at [97, 468] on button "Next" at bounding box center [102, 462] width 24 height 18
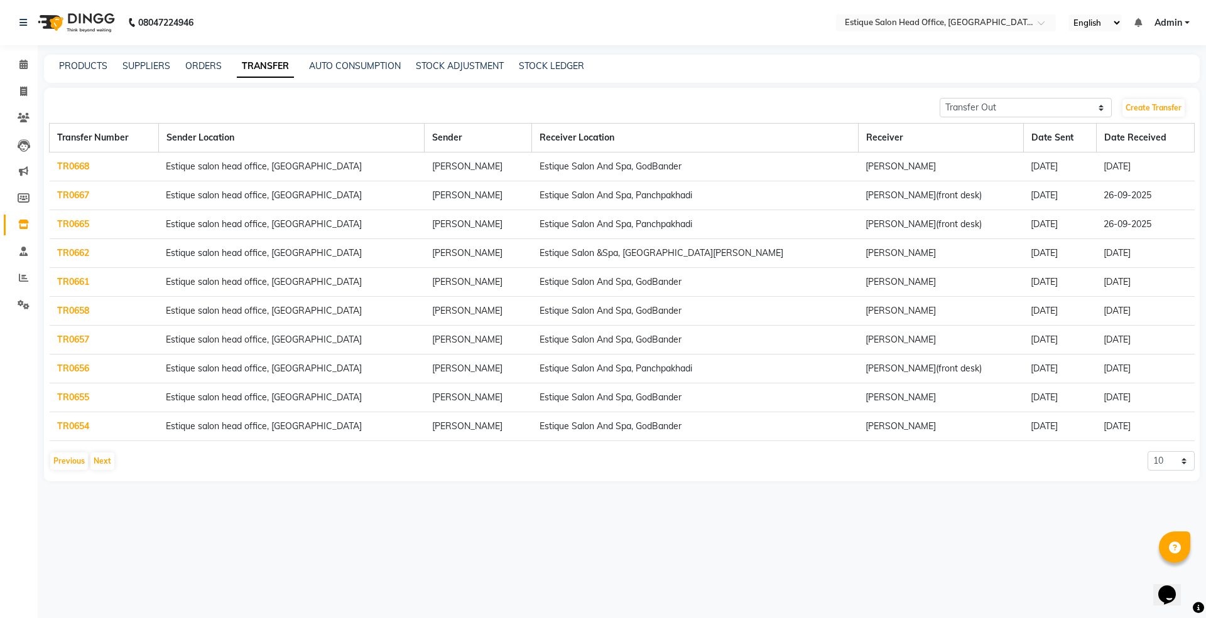
click at [72, 315] on link "TR0658" at bounding box center [73, 310] width 32 height 11
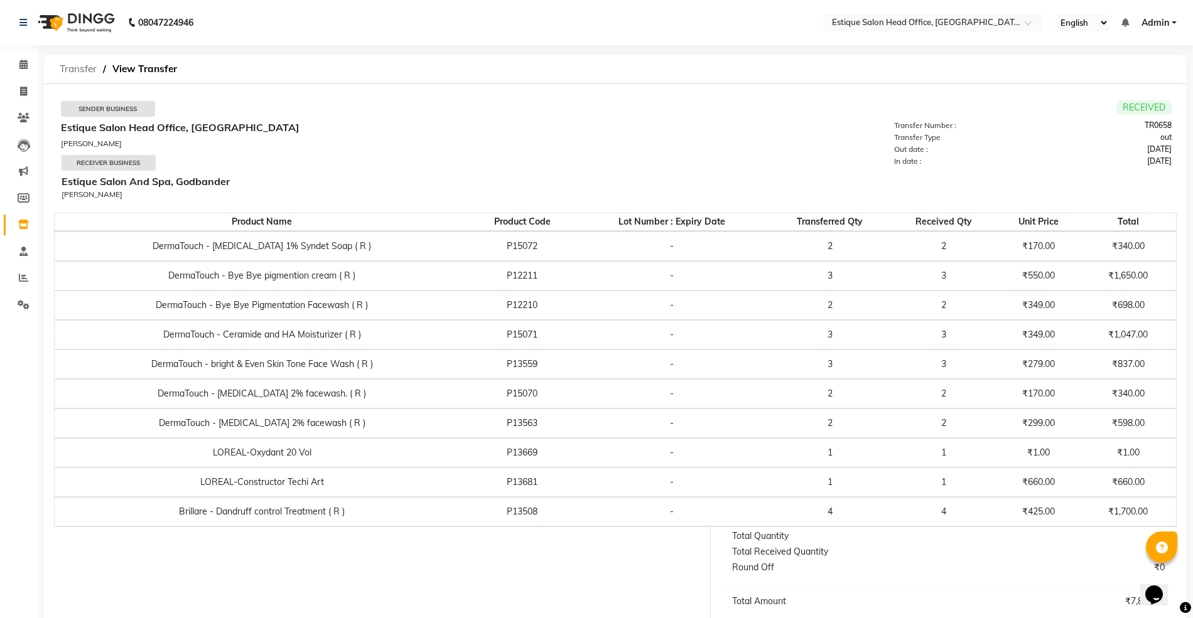
click at [79, 70] on span "Transfer" at bounding box center [78, 69] width 50 height 23
select select "sender"
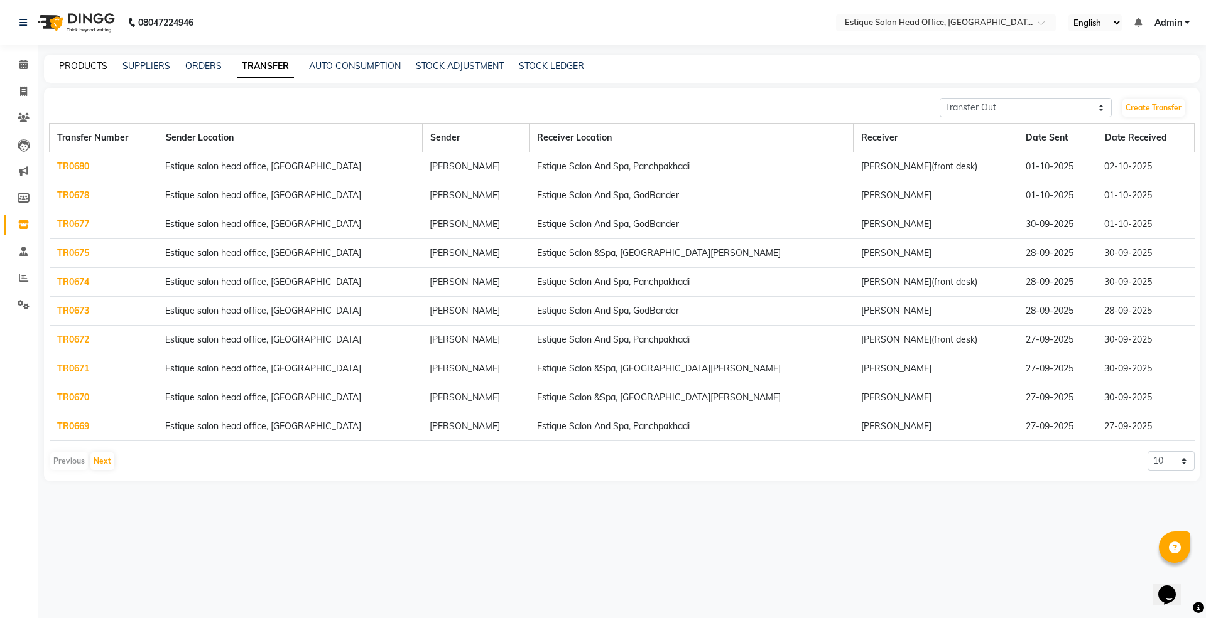
click at [81, 68] on link "PRODUCTS" at bounding box center [83, 65] width 48 height 11
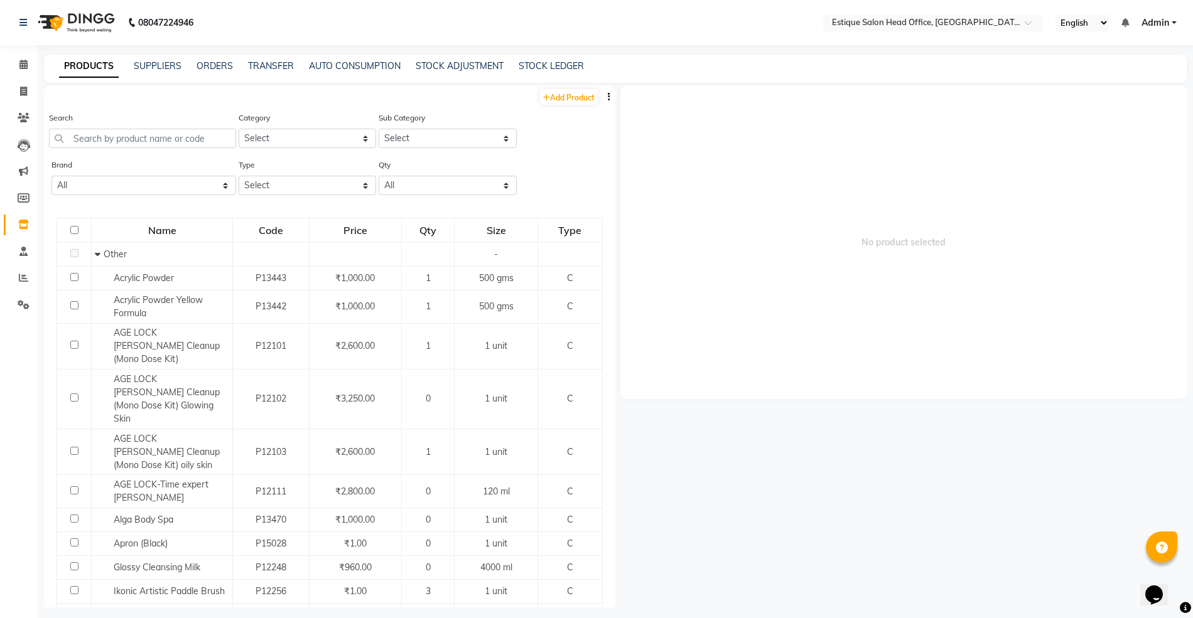
scroll to position [8, 0]
